Goal: Check status: Check status

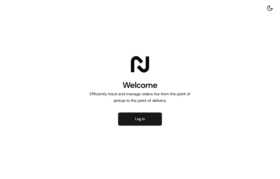
click at [143, 122] on button "Log in" at bounding box center [140, 118] width 44 height 13
